Goal: Task Accomplishment & Management: Manage account settings

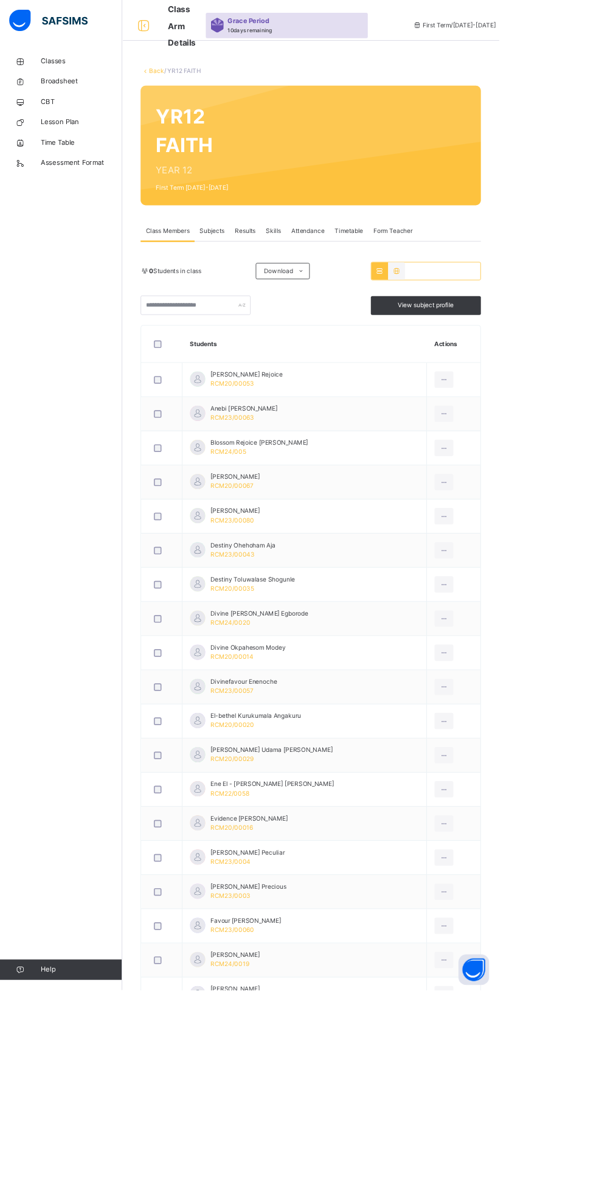
click at [375, 283] on div "Attendance" at bounding box center [368, 275] width 52 height 24
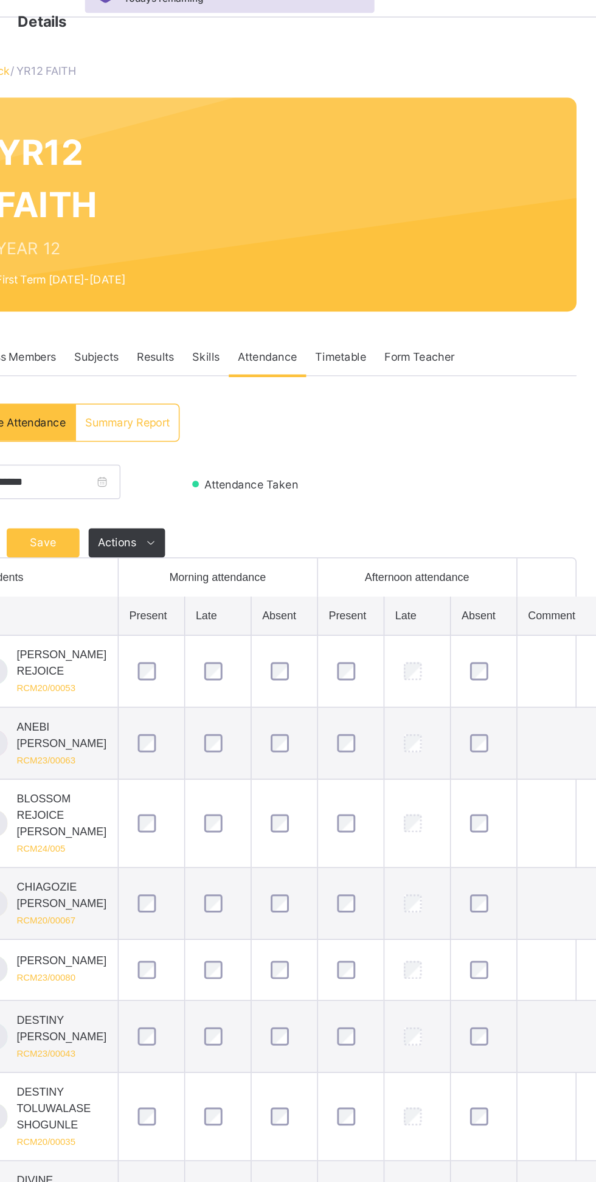
scroll to position [36, 0]
click at [218, 366] on span "Save" at bounding box center [218, 363] width 30 height 11
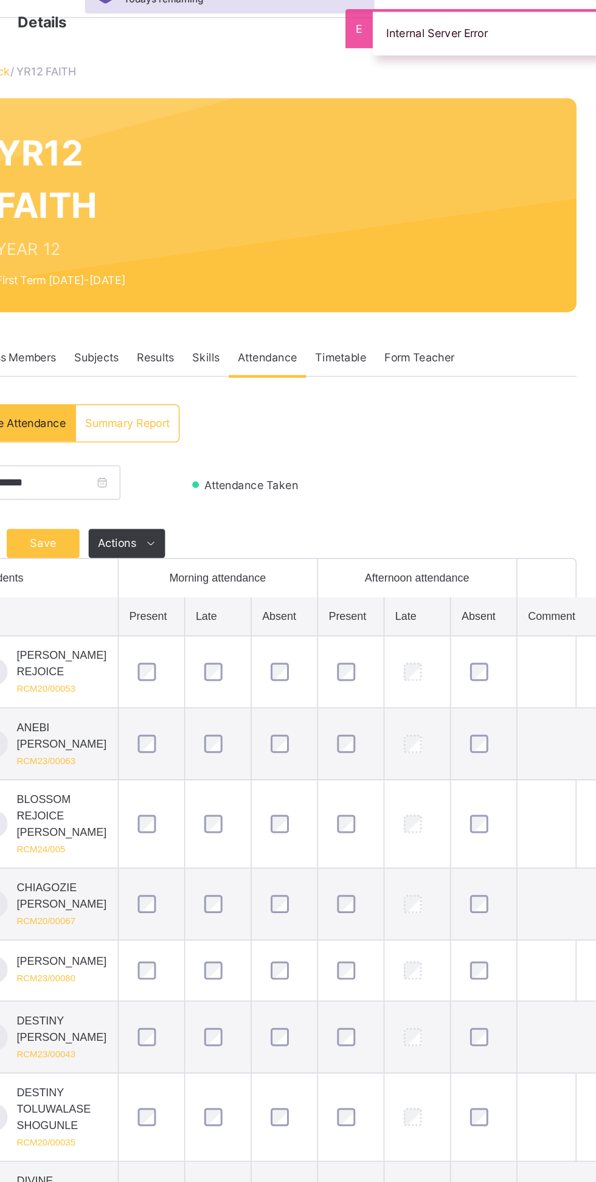
click at [219, 359] on span "Save" at bounding box center [218, 363] width 30 height 11
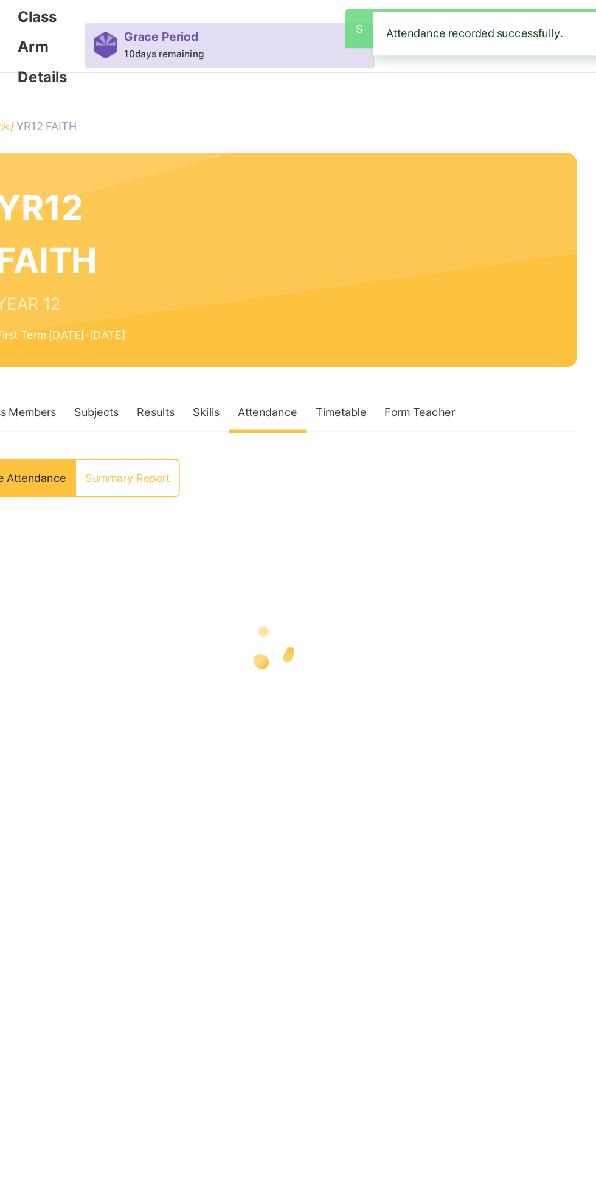
scroll to position [0, 0]
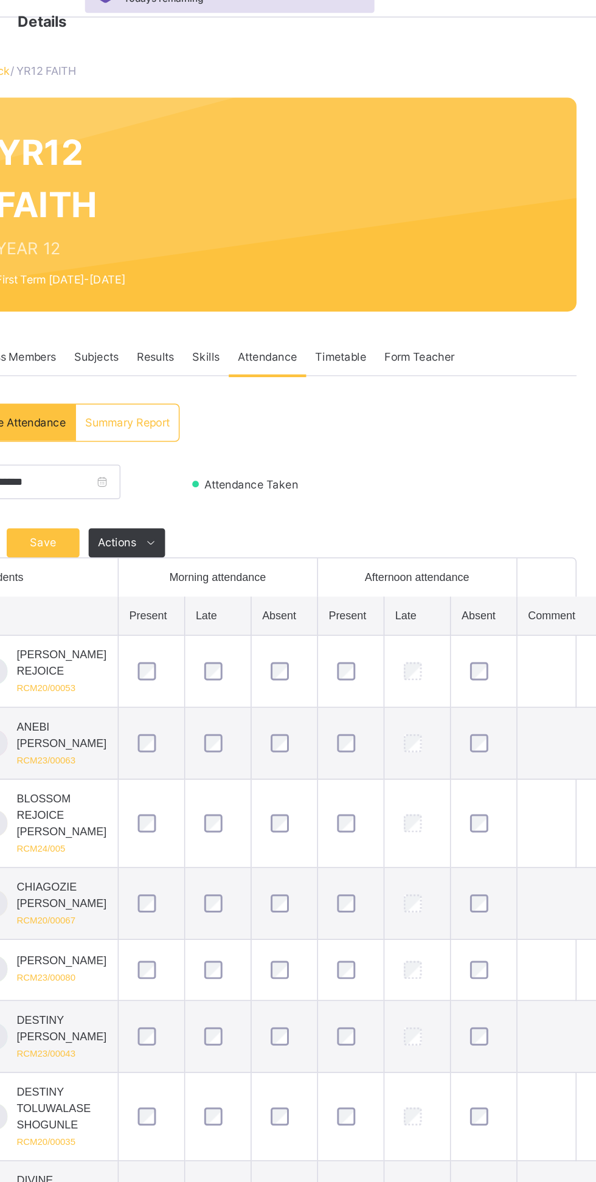
click at [221, 401] on span "Save" at bounding box center [218, 399] width 30 height 11
click at [224, 405] on span "Save" at bounding box center [218, 399] width 30 height 11
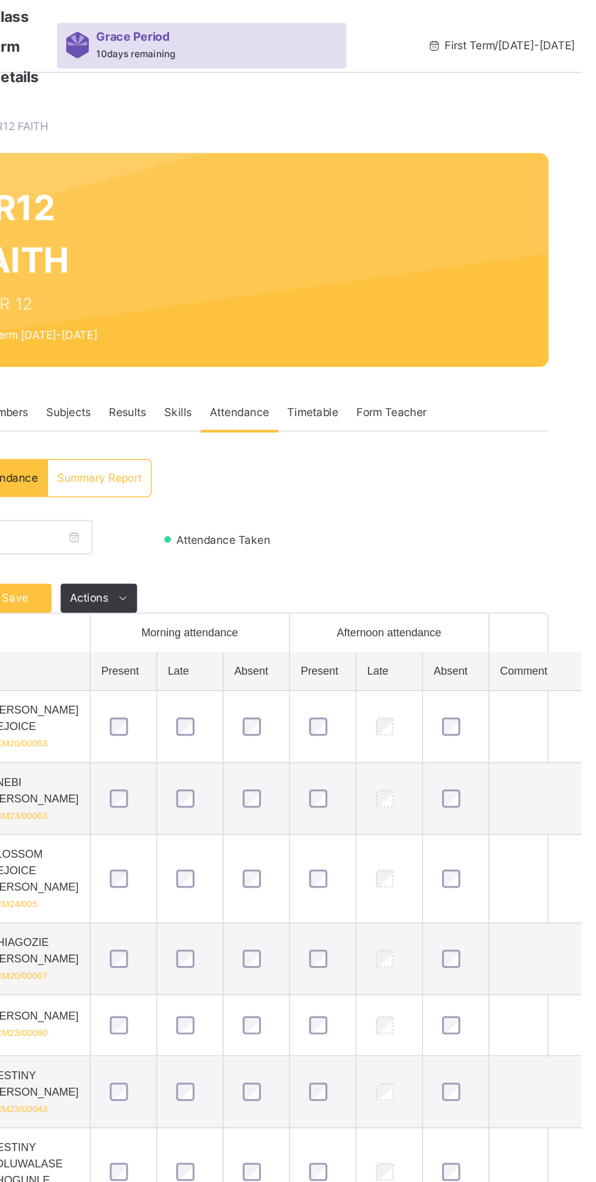
click at [213, 400] on span "Save" at bounding box center [218, 399] width 30 height 11
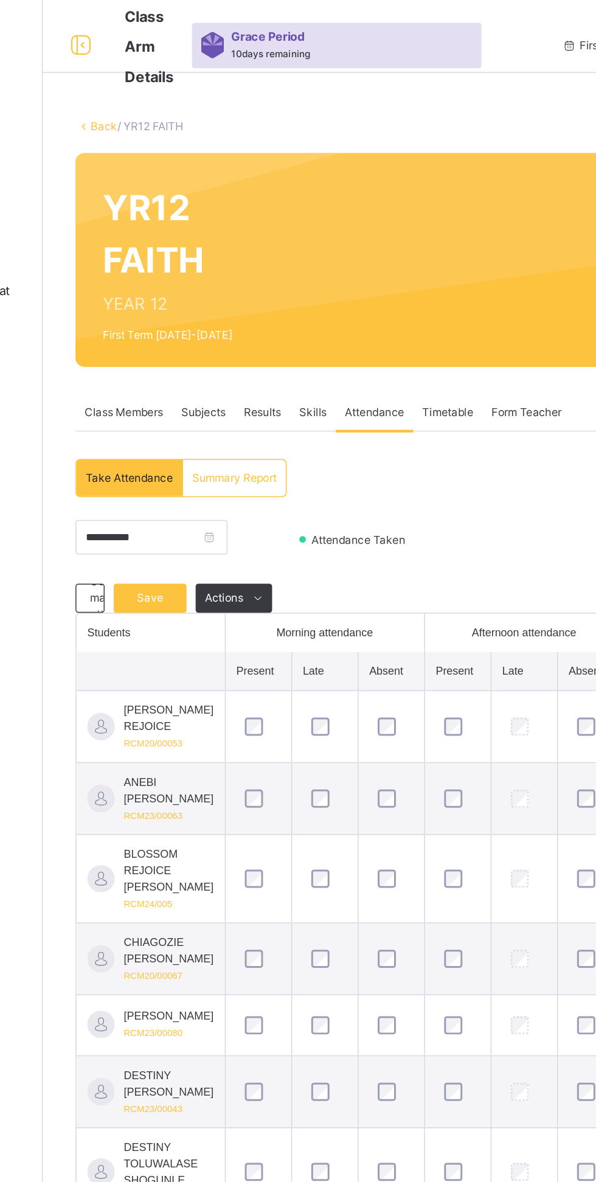
click at [214, 400] on span "Save" at bounding box center [218, 399] width 30 height 11
click at [213, 398] on span "Save" at bounding box center [218, 399] width 30 height 11
click at [223, 398] on span "Save" at bounding box center [218, 399] width 30 height 11
click at [327, 276] on span "Skills" at bounding box center [327, 275] width 18 height 11
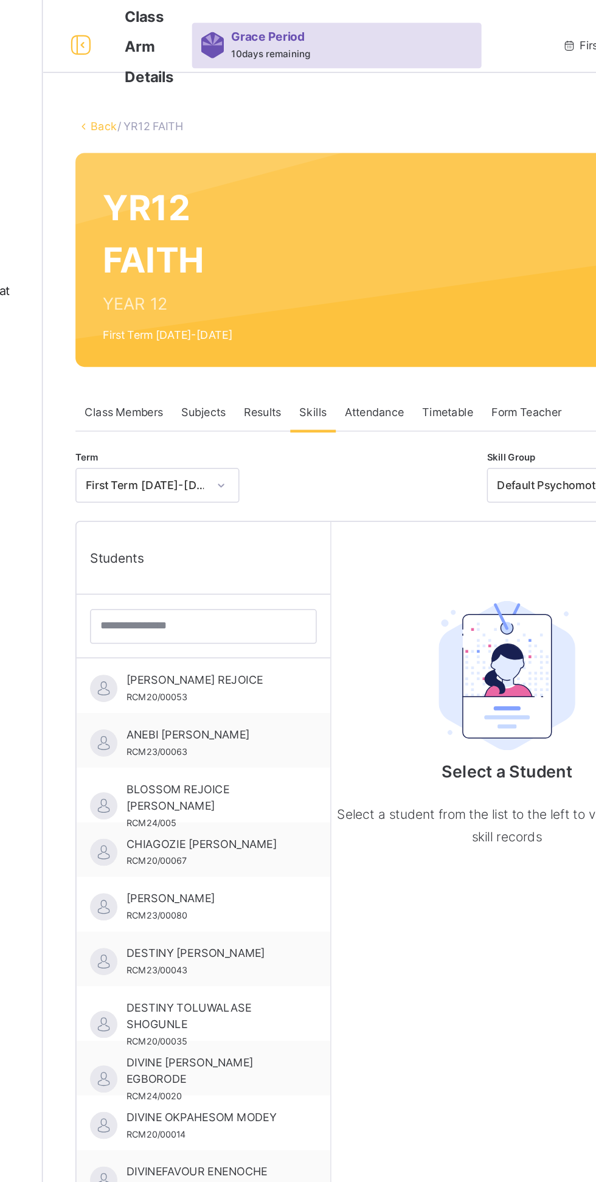
click at [363, 275] on span "Attendance" at bounding box center [368, 275] width 40 height 11
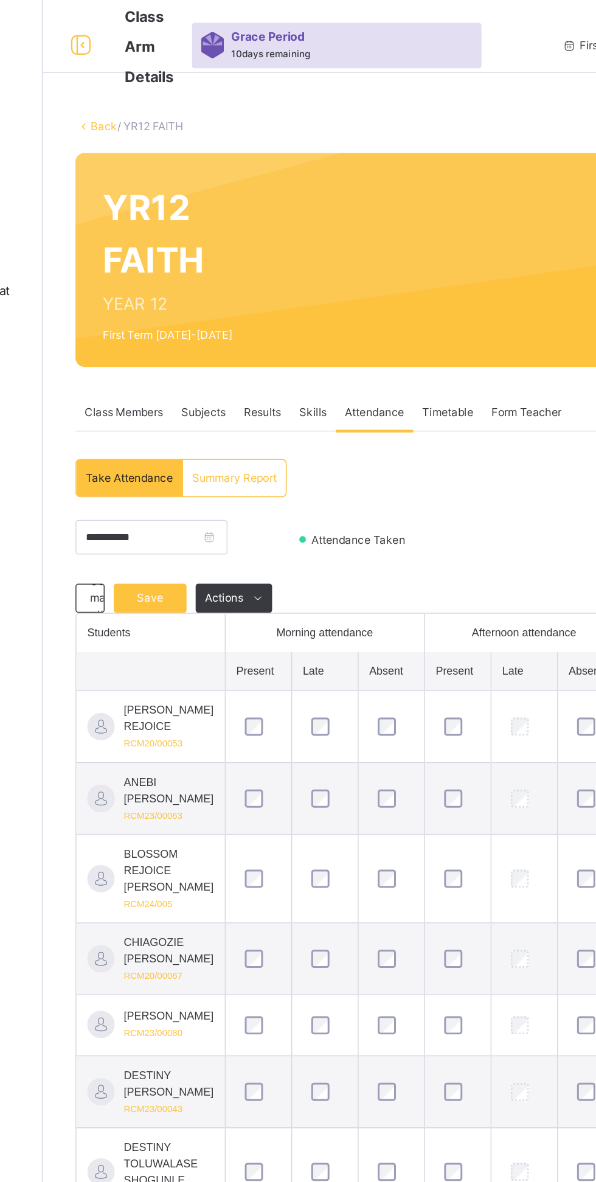
click at [221, 403] on span "Save" at bounding box center [218, 399] width 30 height 11
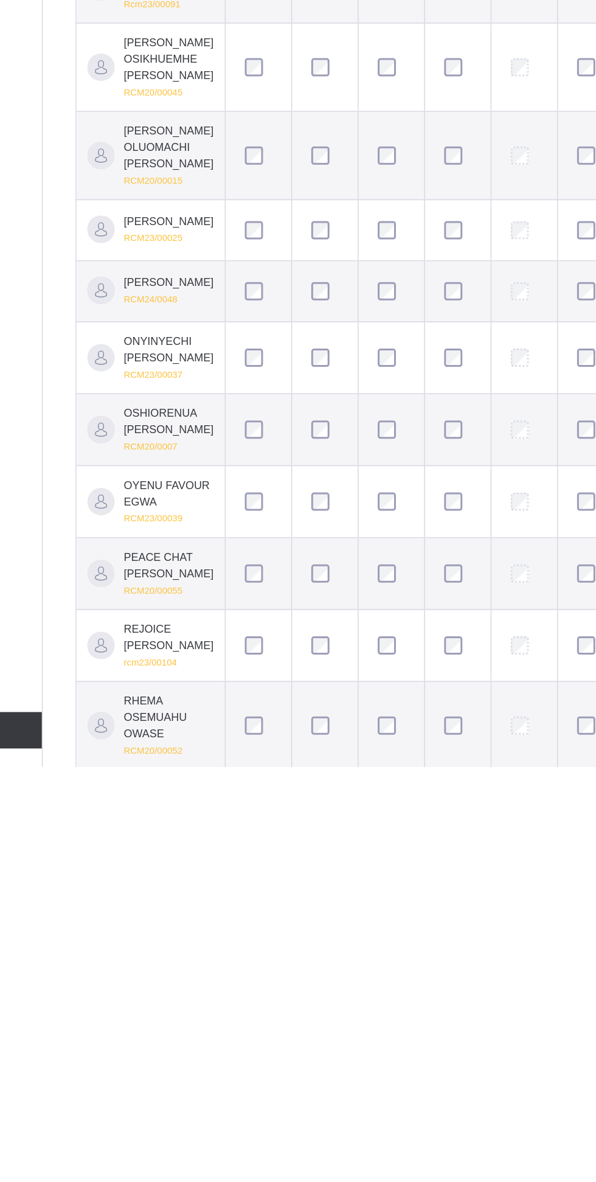
scroll to position [1167, 0]
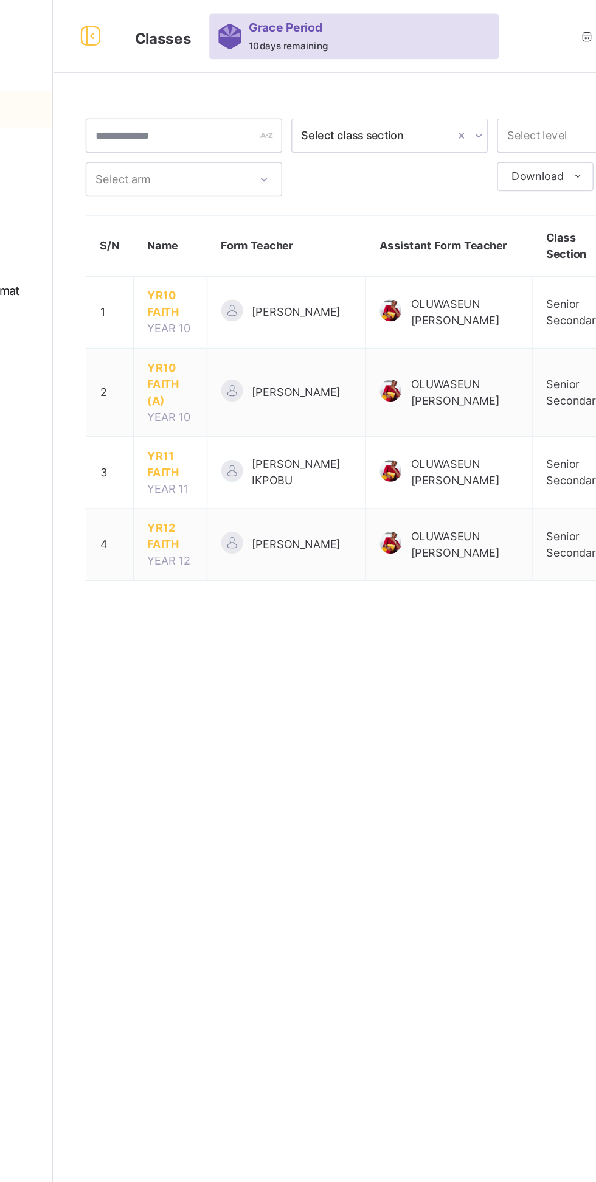
click at [217, 352] on span "YR12 FAITH" at bounding box center [224, 358] width 30 height 22
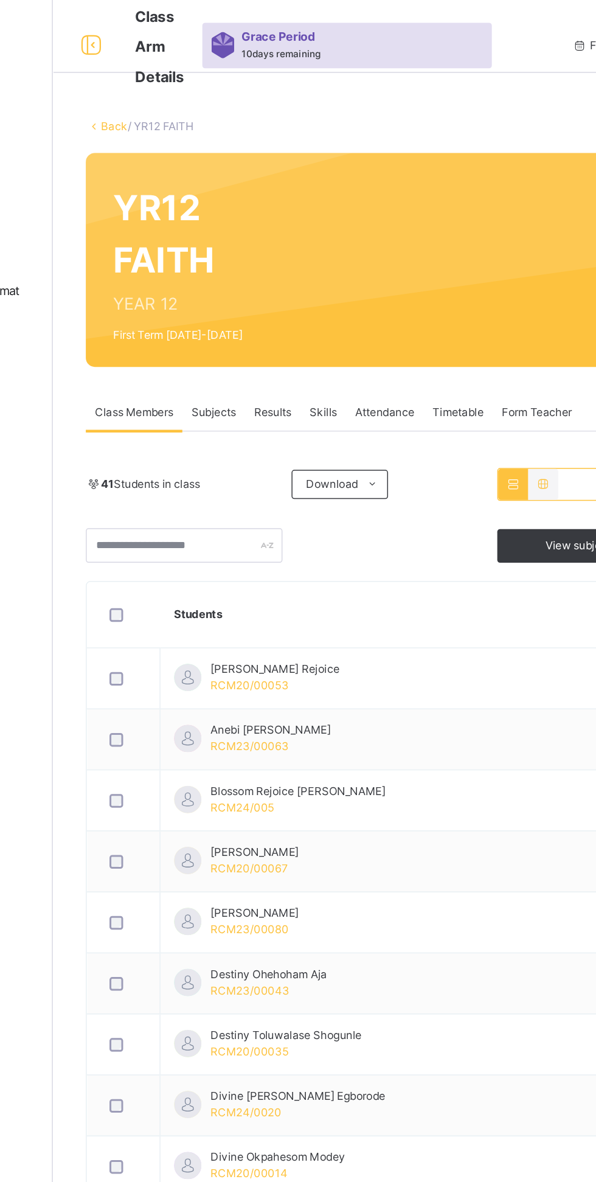
click at [360, 275] on span "Attendance" at bounding box center [368, 275] width 40 height 11
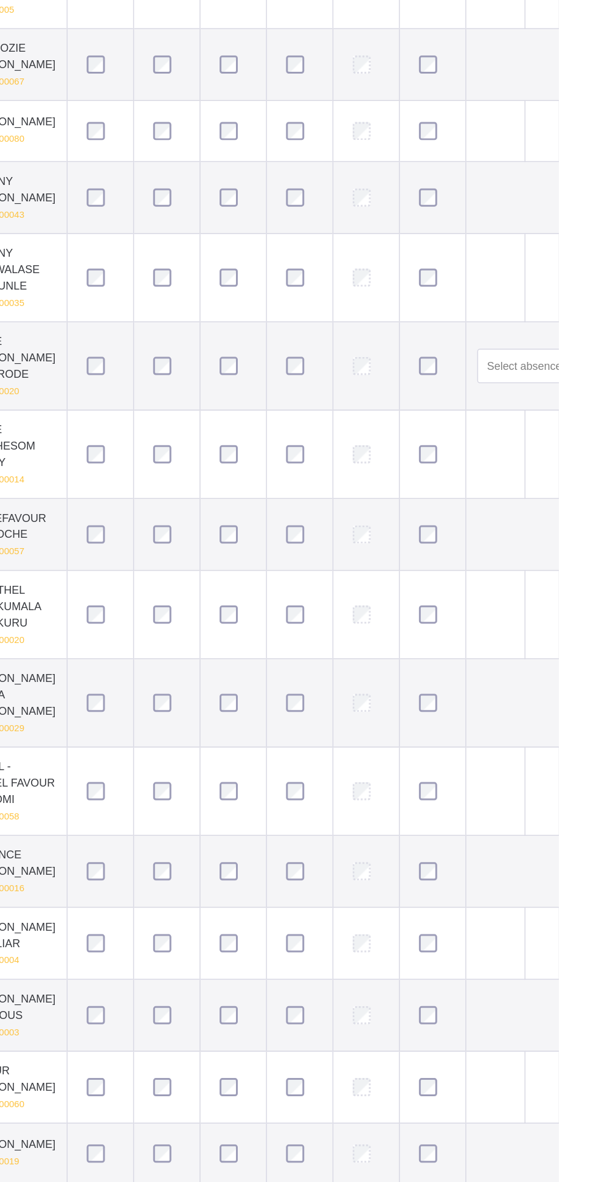
scroll to position [596, 0]
click at [507, 276] on td at bounding box center [512, 246] width 44 height 59
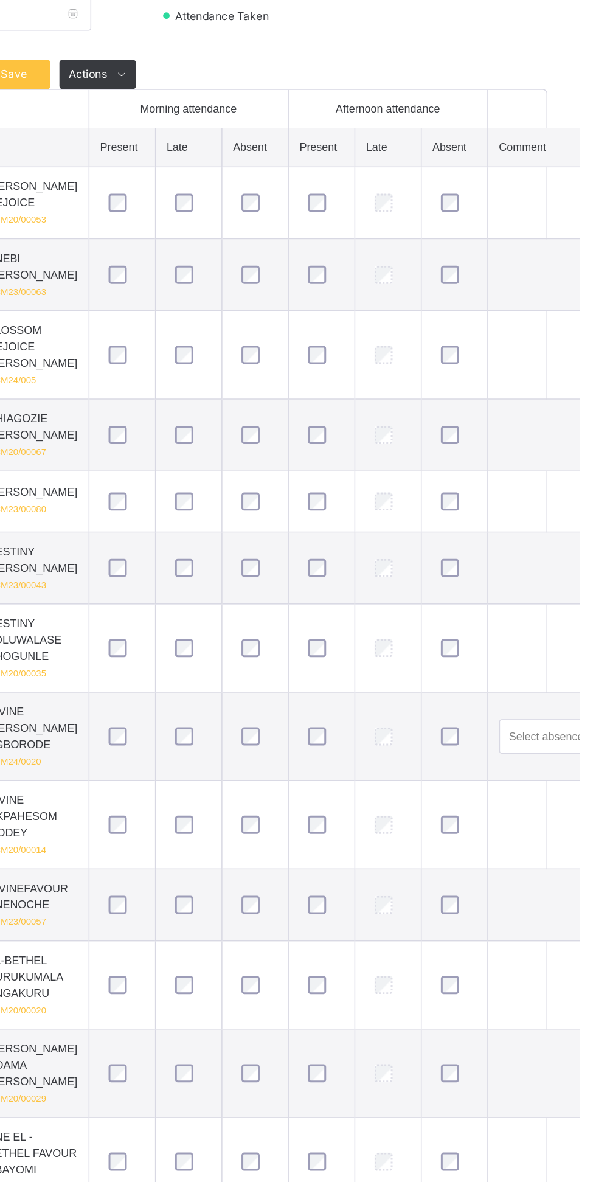
scroll to position [349, 0]
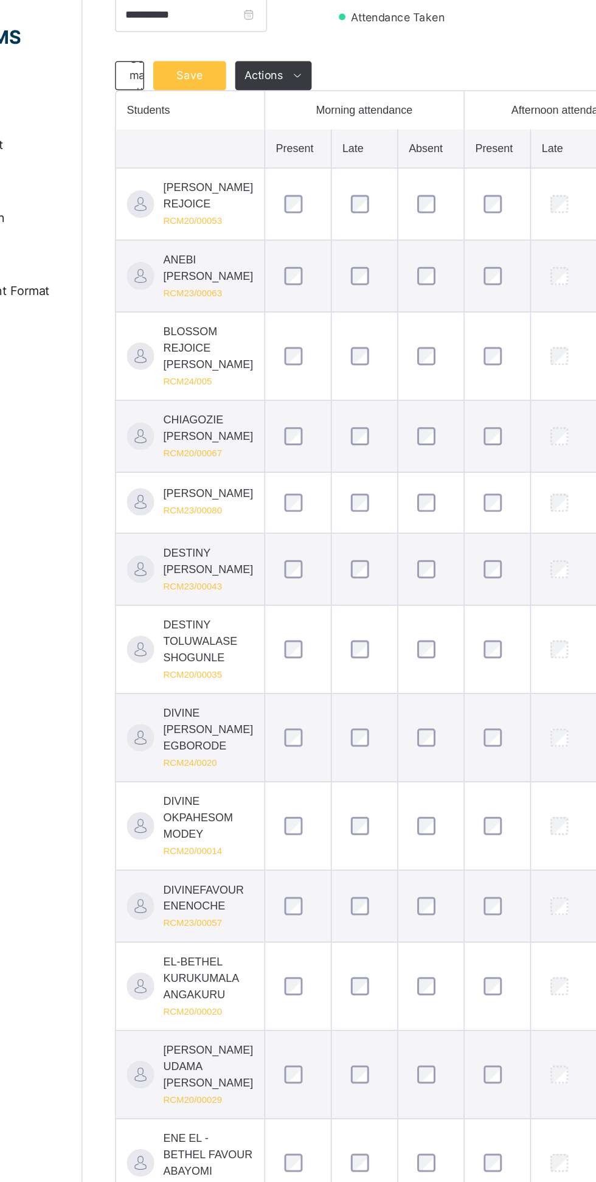
click at [221, 50] on span "Save" at bounding box center [218, 50] width 30 height 11
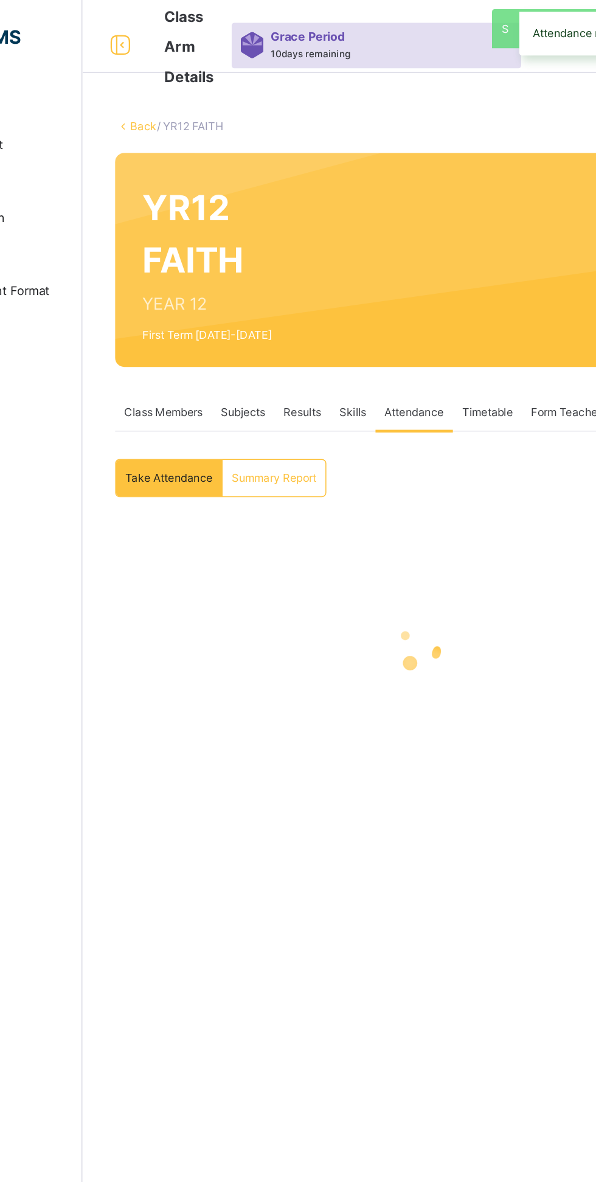
scroll to position [0, 0]
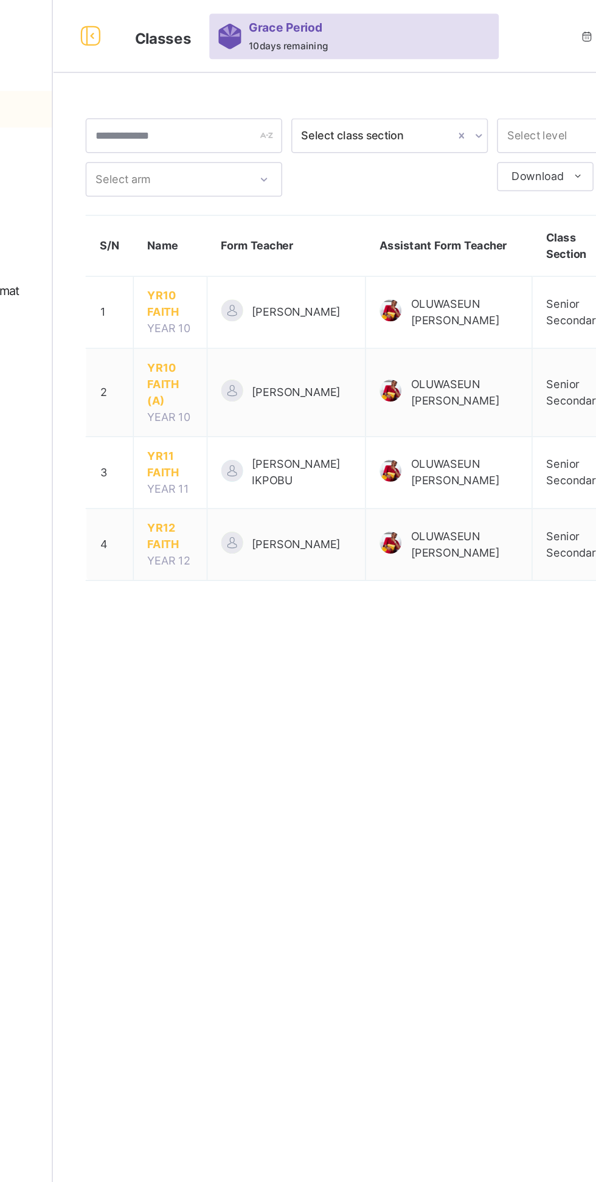
click at [218, 347] on span "YR12 FAITH" at bounding box center [224, 358] width 30 height 22
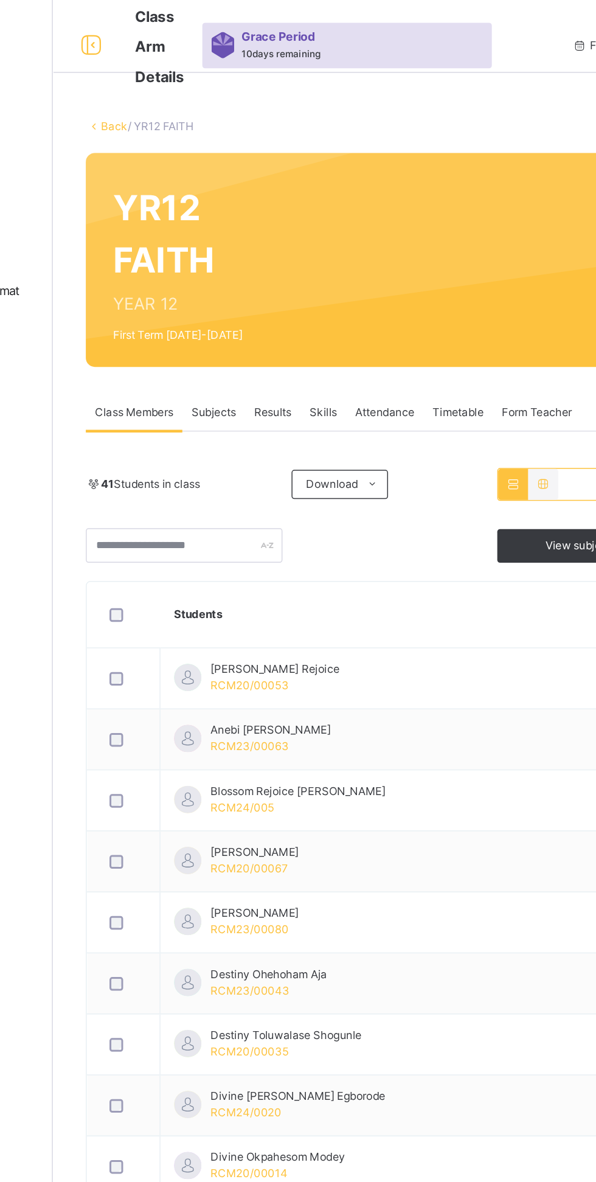
click at [369, 270] on span "Attendance" at bounding box center [368, 275] width 40 height 11
